Goal: Task Accomplishment & Management: Manage account settings

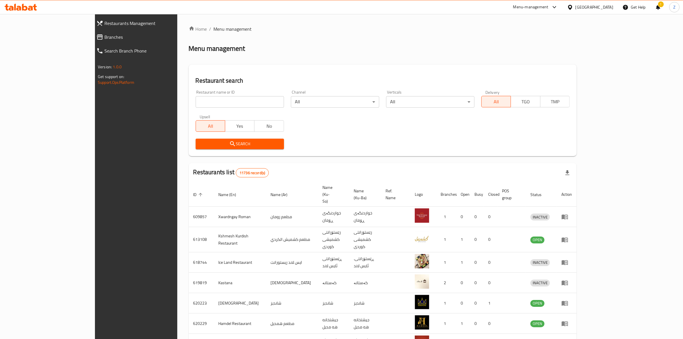
click at [196, 102] on input "search" at bounding box center [240, 101] width 88 height 11
type input "big sliders"
click button "Search" at bounding box center [240, 143] width 88 height 11
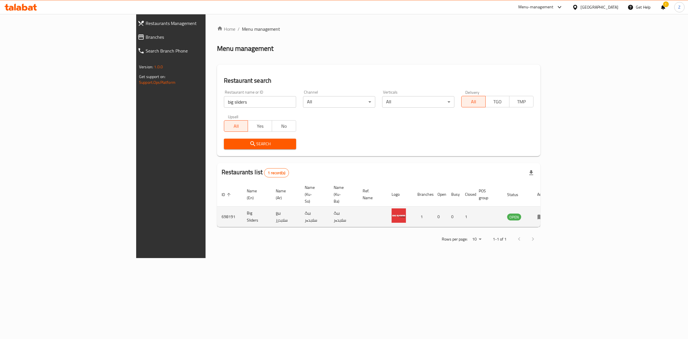
click at [552, 206] on td "enhanced table" at bounding box center [543, 216] width 20 height 20
click at [544, 213] on icon "enhanced table" at bounding box center [540, 216] width 7 height 7
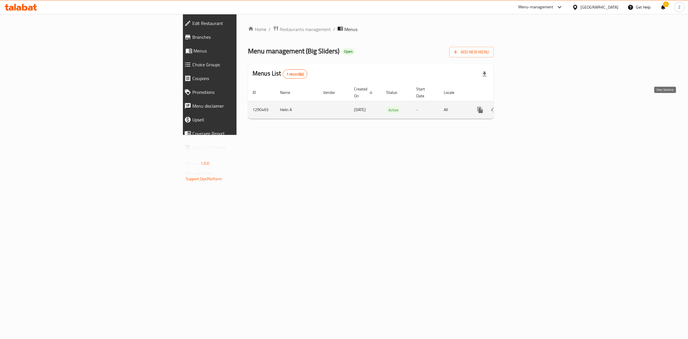
click at [525, 106] on icon "enhanced table" at bounding box center [521, 109] width 7 height 7
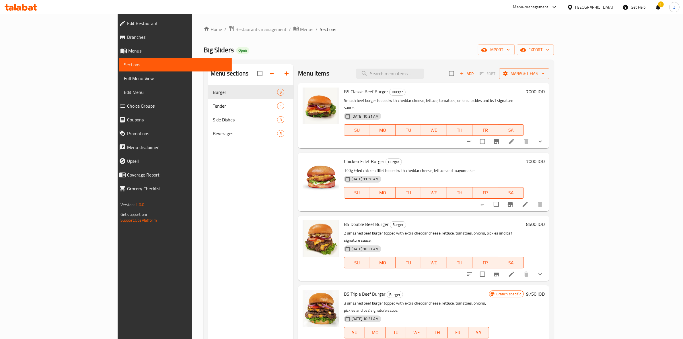
click at [457, 75] on input "checkbox" at bounding box center [451, 73] width 12 height 12
checkbox input "true"
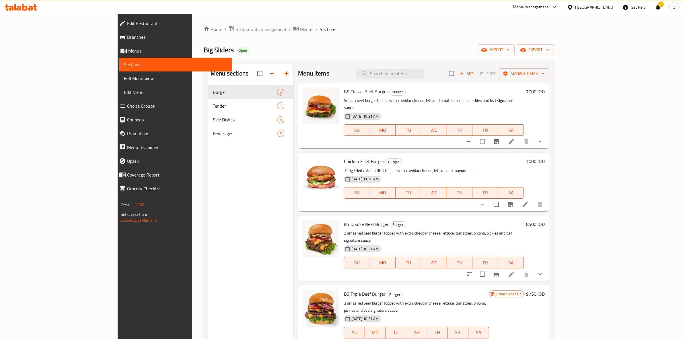
checkbox input "true"
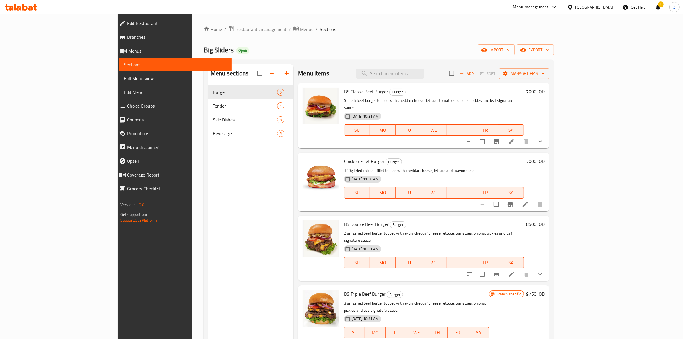
checkbox input "true"
click at [457, 78] on input "checkbox" at bounding box center [451, 73] width 12 height 12
checkbox input "false"
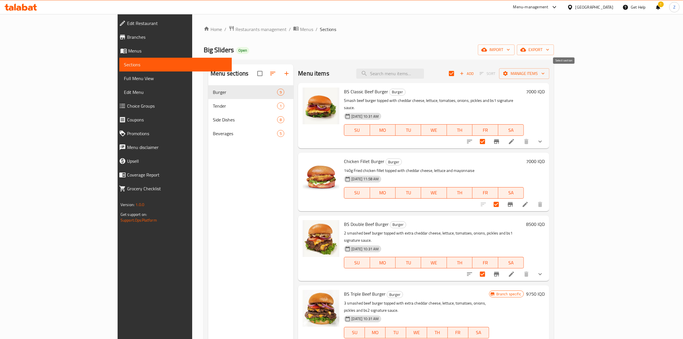
checkbox input "false"
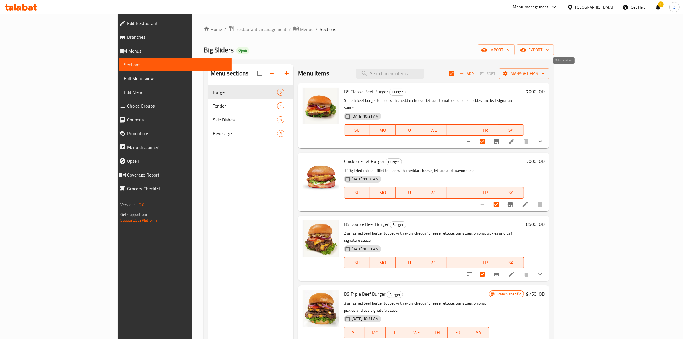
checkbox input "false"
click at [499, 73] on span "Sort" at bounding box center [487, 73] width 23 height 9
click at [254, 68] on input "checkbox" at bounding box center [260, 73] width 12 height 12
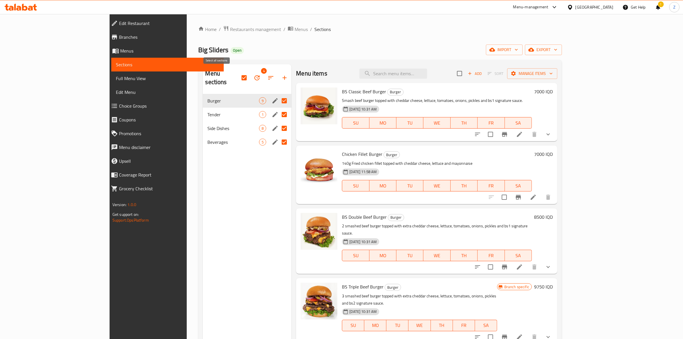
click at [238, 75] on input "checkbox" at bounding box center [244, 78] width 12 height 12
checkbox input "false"
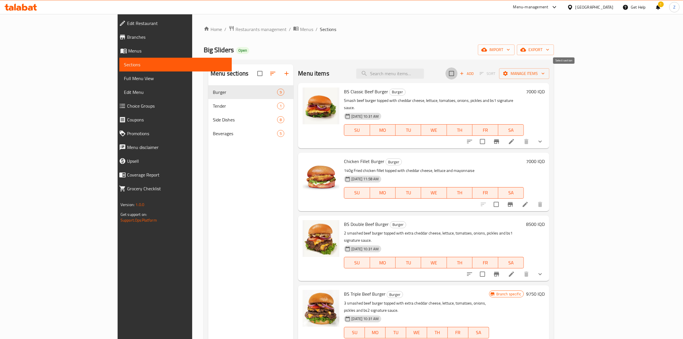
click at [457, 70] on input "checkbox" at bounding box center [451, 73] width 12 height 12
checkbox input "true"
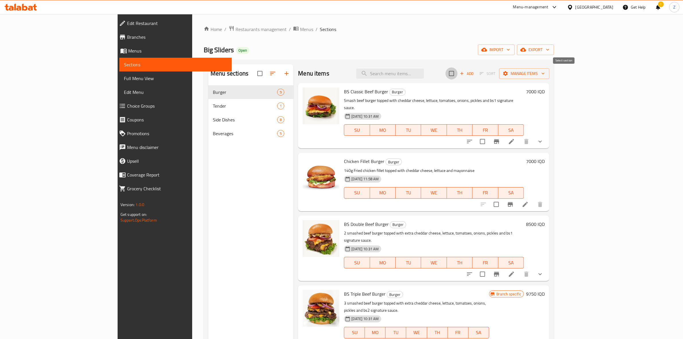
checkbox input "true"
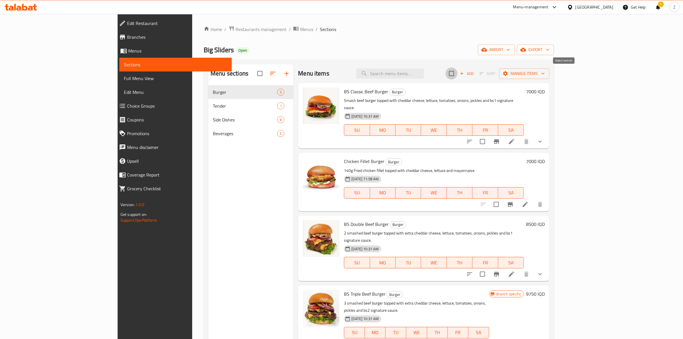
checkbox input "true"
click at [457, 70] on input "checkbox" at bounding box center [451, 73] width 12 height 12
checkbox input "false"
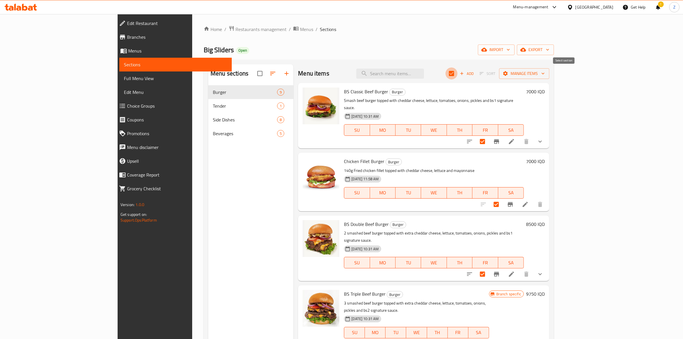
checkbox input "false"
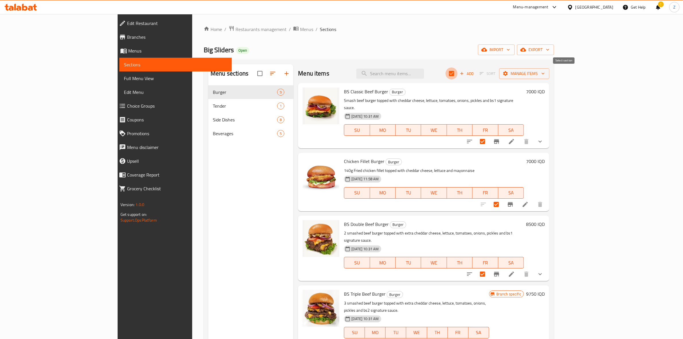
checkbox input "false"
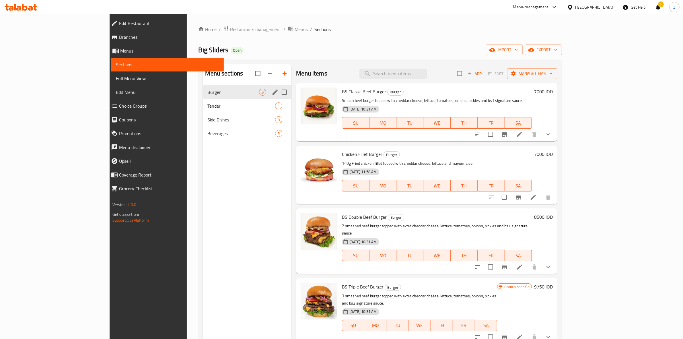
drag, startPoint x: 206, startPoint y: 88, endPoint x: 240, endPoint y: 50, distance: 50.7
click at [243, 34] on div "Home / Restaurants management / Menus / Sections Big Sliders Open import export…" at bounding box center [380, 217] width 364 height 382
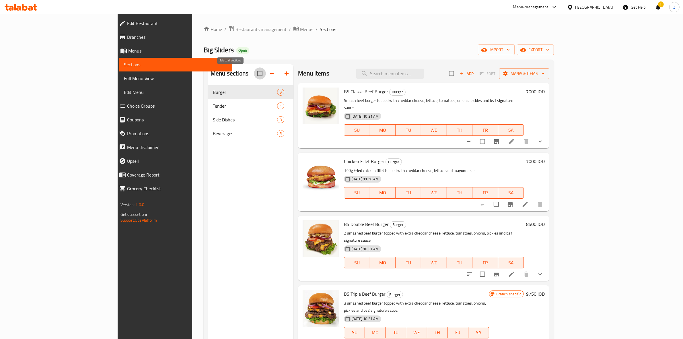
click at [254, 76] on input "checkbox" at bounding box center [260, 73] width 12 height 12
checkbox input "true"
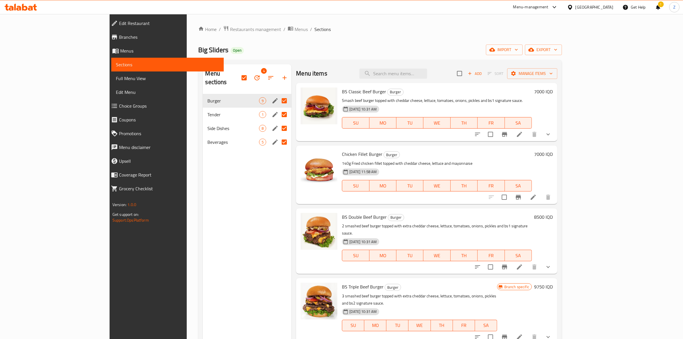
drag, startPoint x: 257, startPoint y: 104, endPoint x: 257, endPoint y: 111, distance: 7.5
click at [278, 108] on input "Menu sections" at bounding box center [284, 114] width 12 height 12
checkbox input "false"
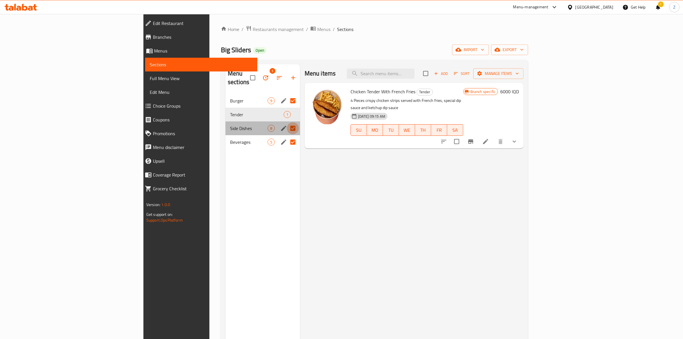
click at [287, 122] on input "Menu sections" at bounding box center [293, 128] width 12 height 12
checkbox input "false"
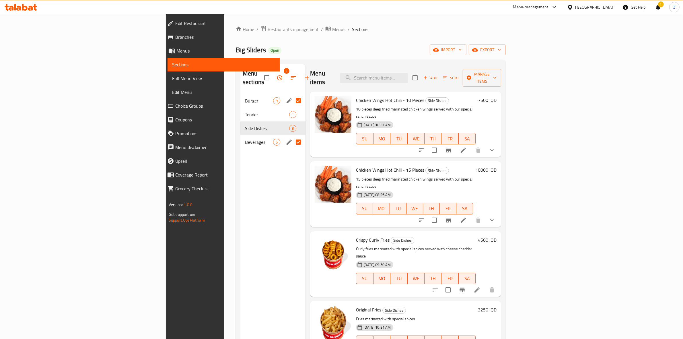
click at [292, 136] on input "Menu sections" at bounding box center [298, 142] width 12 height 12
checkbox input "false"
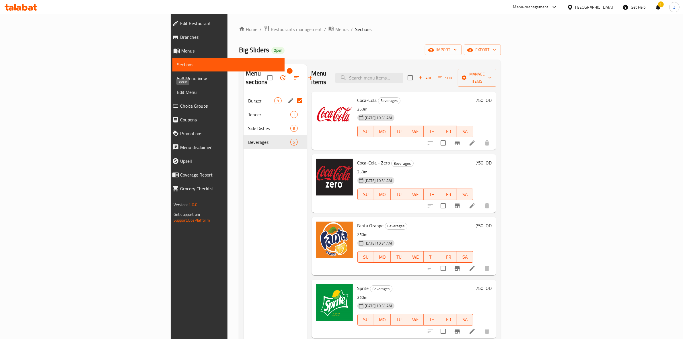
click at [248, 97] on span "Burger" at bounding box center [261, 100] width 26 height 7
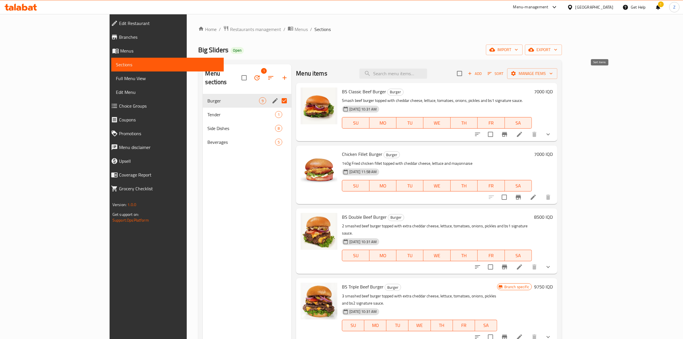
click at [503, 76] on span "Sort" at bounding box center [495, 73] width 16 height 7
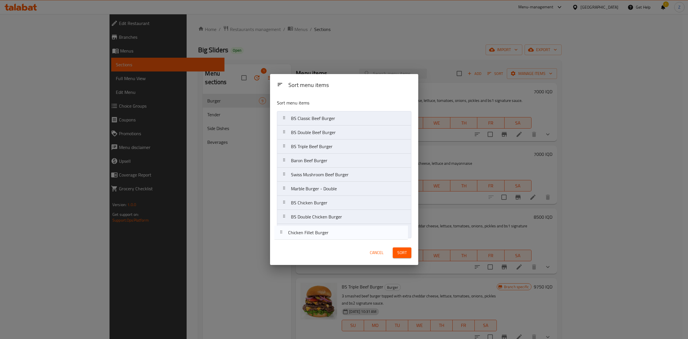
drag, startPoint x: 337, startPoint y: 137, endPoint x: 335, endPoint y: 240, distance: 102.7
click at [335, 240] on div "Sort menu items BS Classic Beef Burger Chicken Fillet [PERSON_NAME] Double Beef…" at bounding box center [344, 168] width 148 height 146
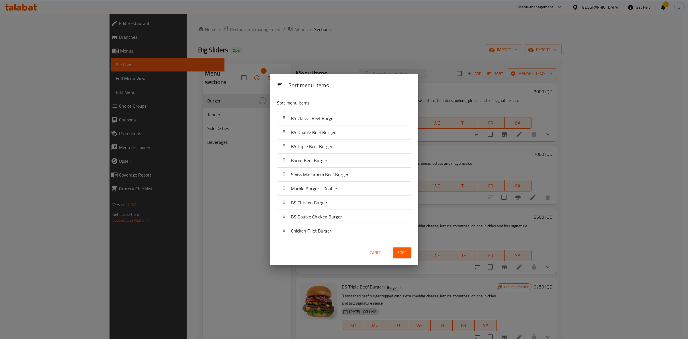
click at [406, 255] on span "Sort" at bounding box center [401, 252] width 9 height 7
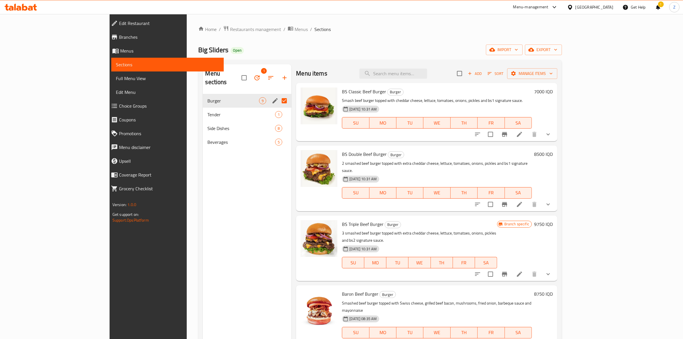
click at [278, 95] on input "Menu sections" at bounding box center [284, 101] width 12 height 12
checkbox input "false"
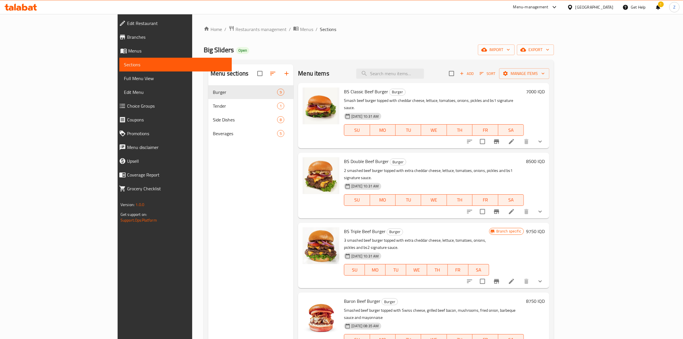
click at [382, 18] on div "Home / Restaurants management / Menus / Sections Big Sliders Open import export…" at bounding box center [378, 216] width 373 height 405
